Goal: Check status: Check status

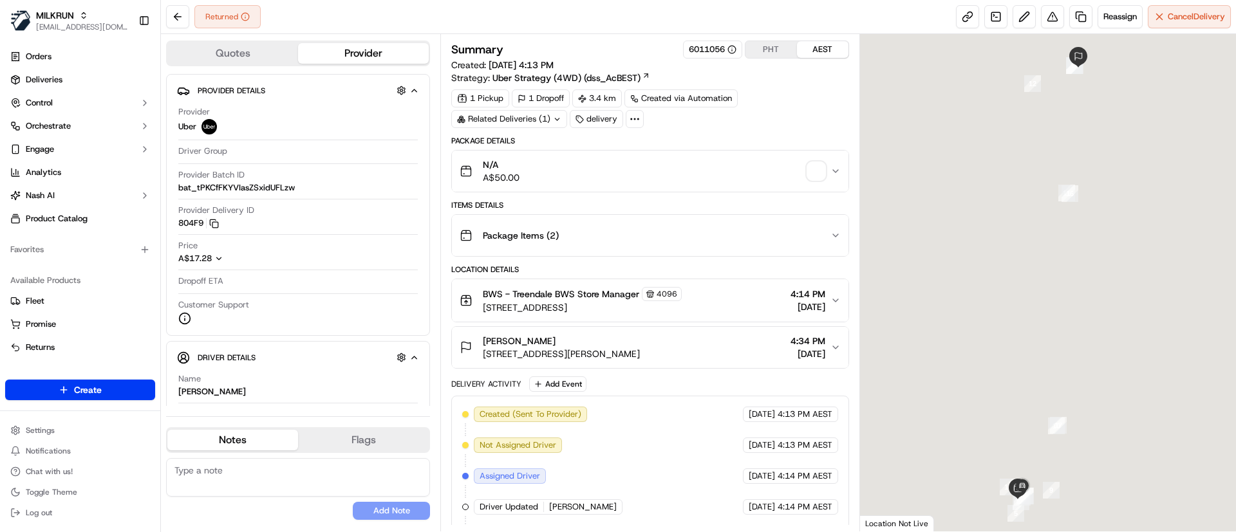
scroll to position [248, 0]
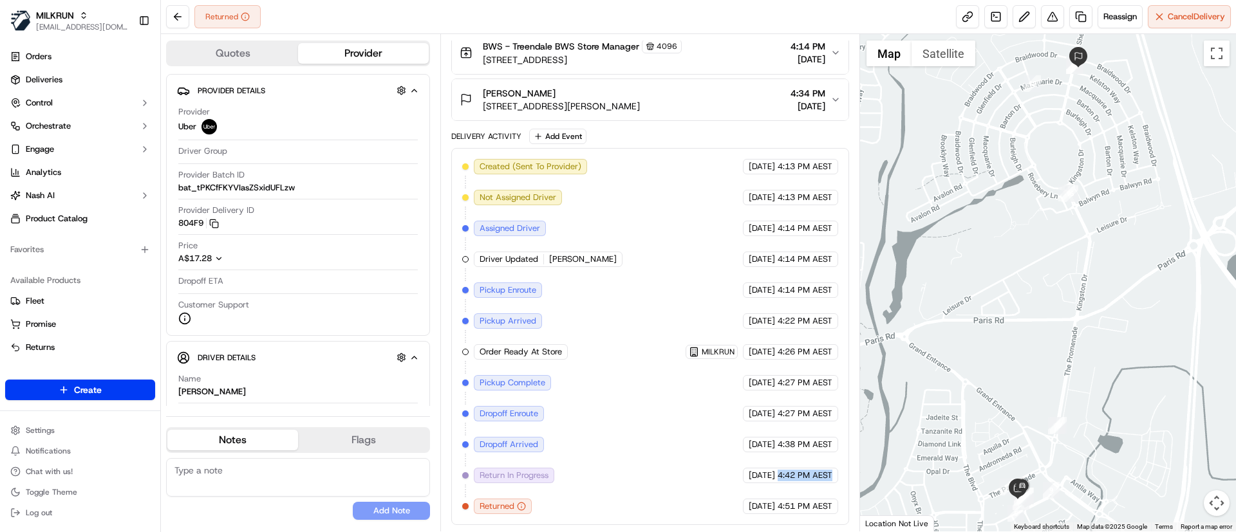
drag, startPoint x: 779, startPoint y: 481, endPoint x: 847, endPoint y: 479, distance: 67.6
click at [847, 479] on div "Created (Sent To Provider) Uber [DATE] 4:13 PM AEST Not Assigned Driver Uber [D…" at bounding box center [649, 336] width 397 height 377
click at [775, 443] on div "[DATE] 4:38 PM AEST" at bounding box center [790, 444] width 95 height 15
drag, startPoint x: 769, startPoint y: 436, endPoint x: 846, endPoint y: 440, distance: 76.7
click at [846, 440] on div "Created (Sent To Provider) Uber [DATE] 4:13 PM AEST Not Assigned Driver Uber [D…" at bounding box center [649, 336] width 397 height 377
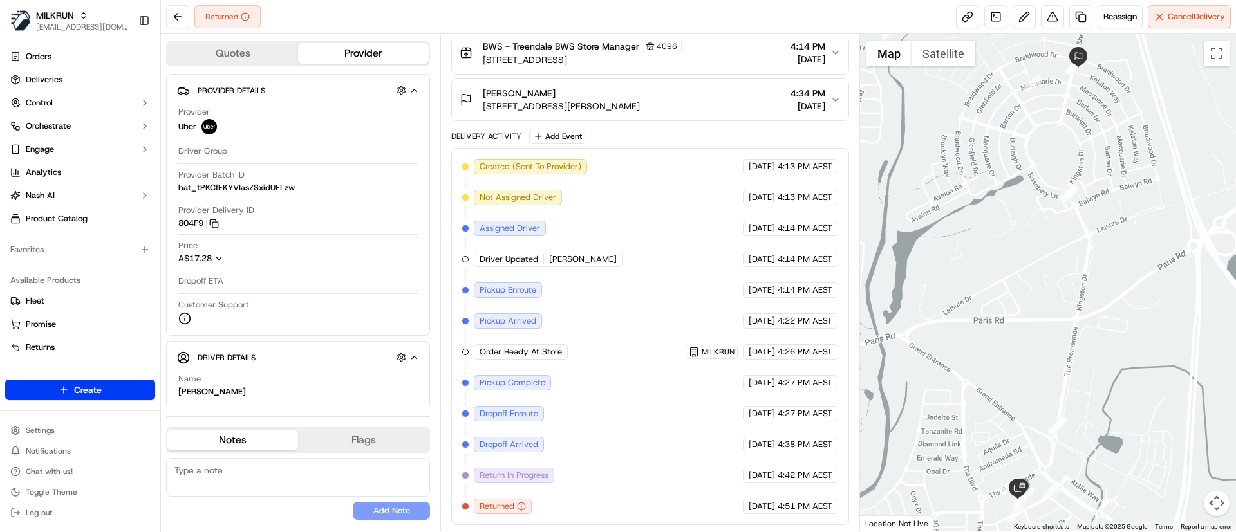
click at [761, 445] on span "[DATE]" at bounding box center [761, 445] width 26 height 12
click at [809, 484] on div "Created (Sent To Provider) Uber [DATE] 4:13 PM AEST Not Assigned Driver Uber [D…" at bounding box center [649, 336] width 375 height 355
drag, startPoint x: 689, startPoint y: 481, endPoint x: 835, endPoint y: 476, distance: 146.2
click at [835, 476] on div "Created (Sent To Provider) Uber [DATE] 4:13 PM AEST Not Assigned Driver Uber [D…" at bounding box center [649, 336] width 375 height 355
click at [835, 476] on div "[DATE] 4:42 PM AEST" at bounding box center [790, 475] width 95 height 15
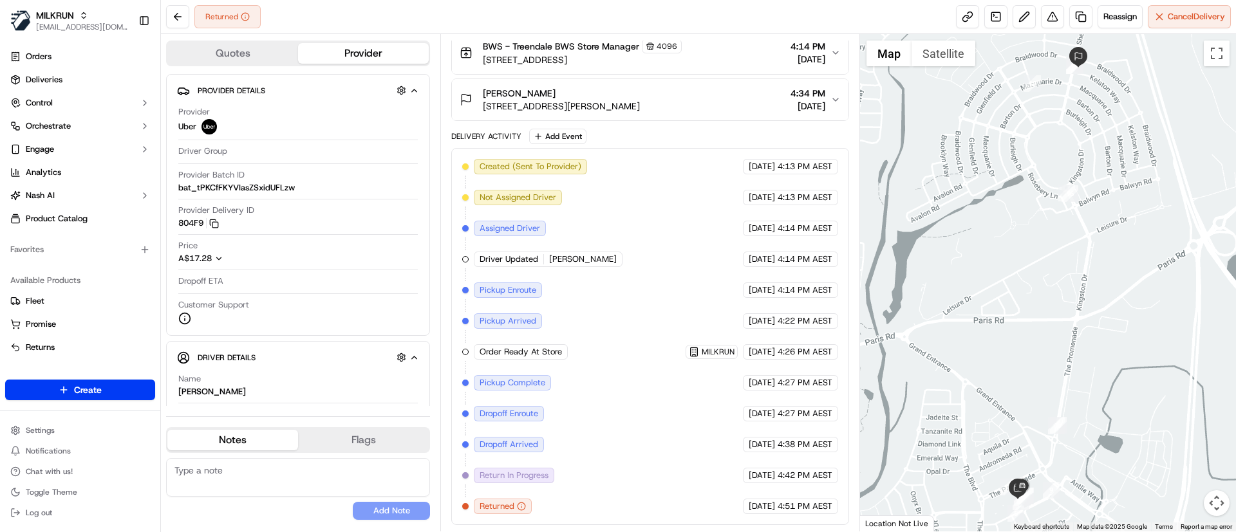
click at [793, 441] on span "4:38 PM AEST" at bounding box center [804, 445] width 55 height 12
click at [808, 475] on span "4:42 PM AEST" at bounding box center [804, 476] width 55 height 12
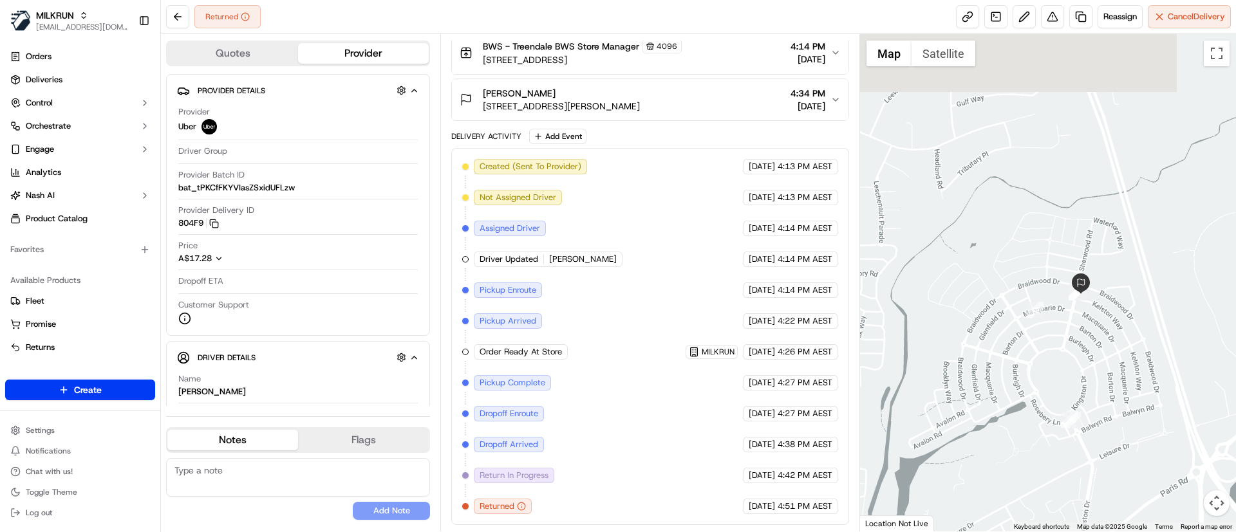
drag, startPoint x: 1081, startPoint y: 158, endPoint x: 1089, endPoint y: 337, distance: 179.1
click at [1082, 383] on div at bounding box center [1048, 282] width 376 height 497
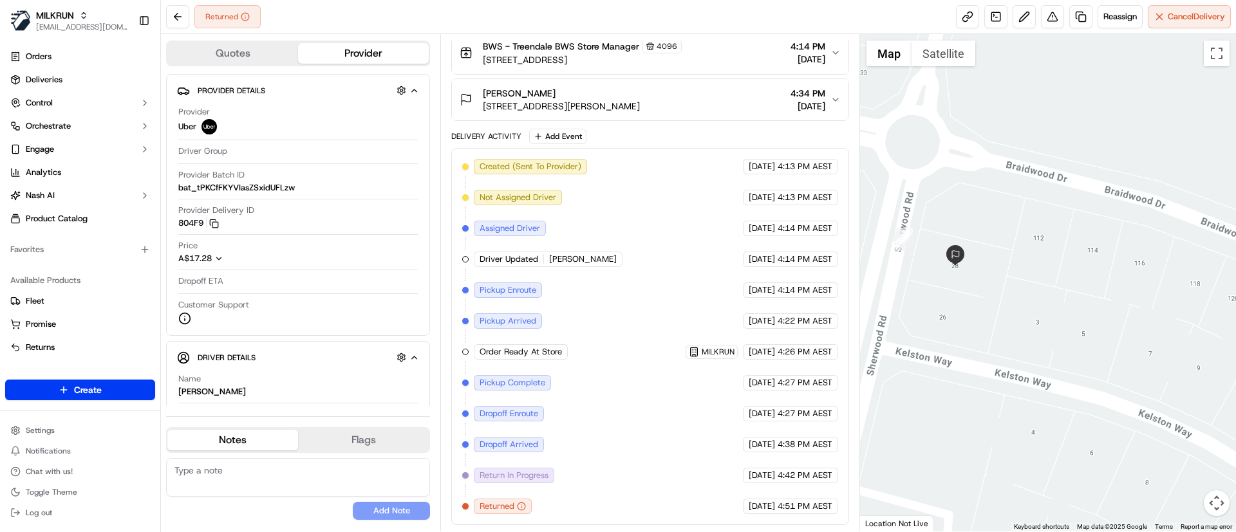
drag, startPoint x: 933, startPoint y: 236, endPoint x: 995, endPoint y: 282, distance: 76.8
click at [995, 282] on div at bounding box center [1048, 282] width 376 height 497
